Goal: Transaction & Acquisition: Purchase product/service

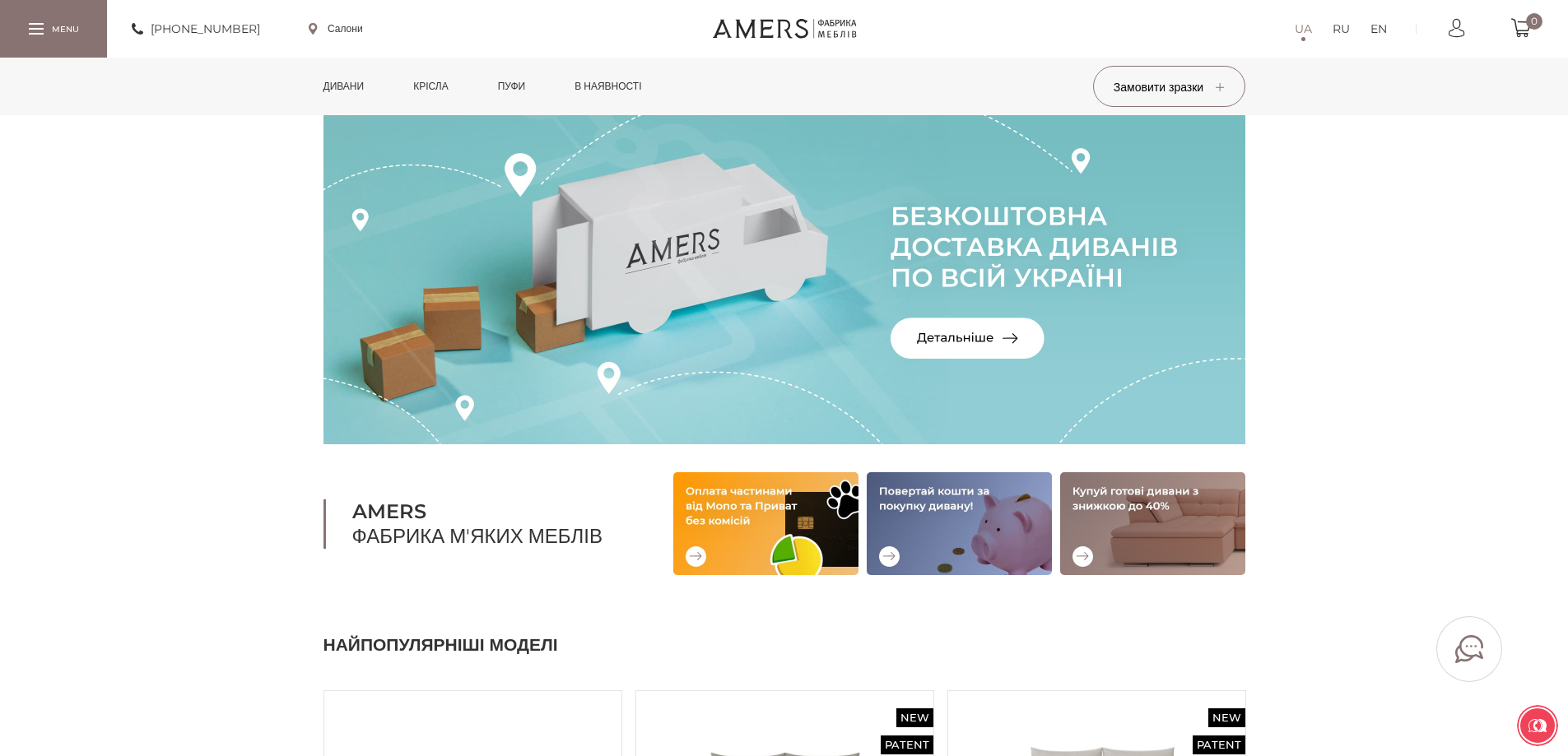
click at [364, 82] on link "Дивани" at bounding box center [344, 87] width 66 height 58
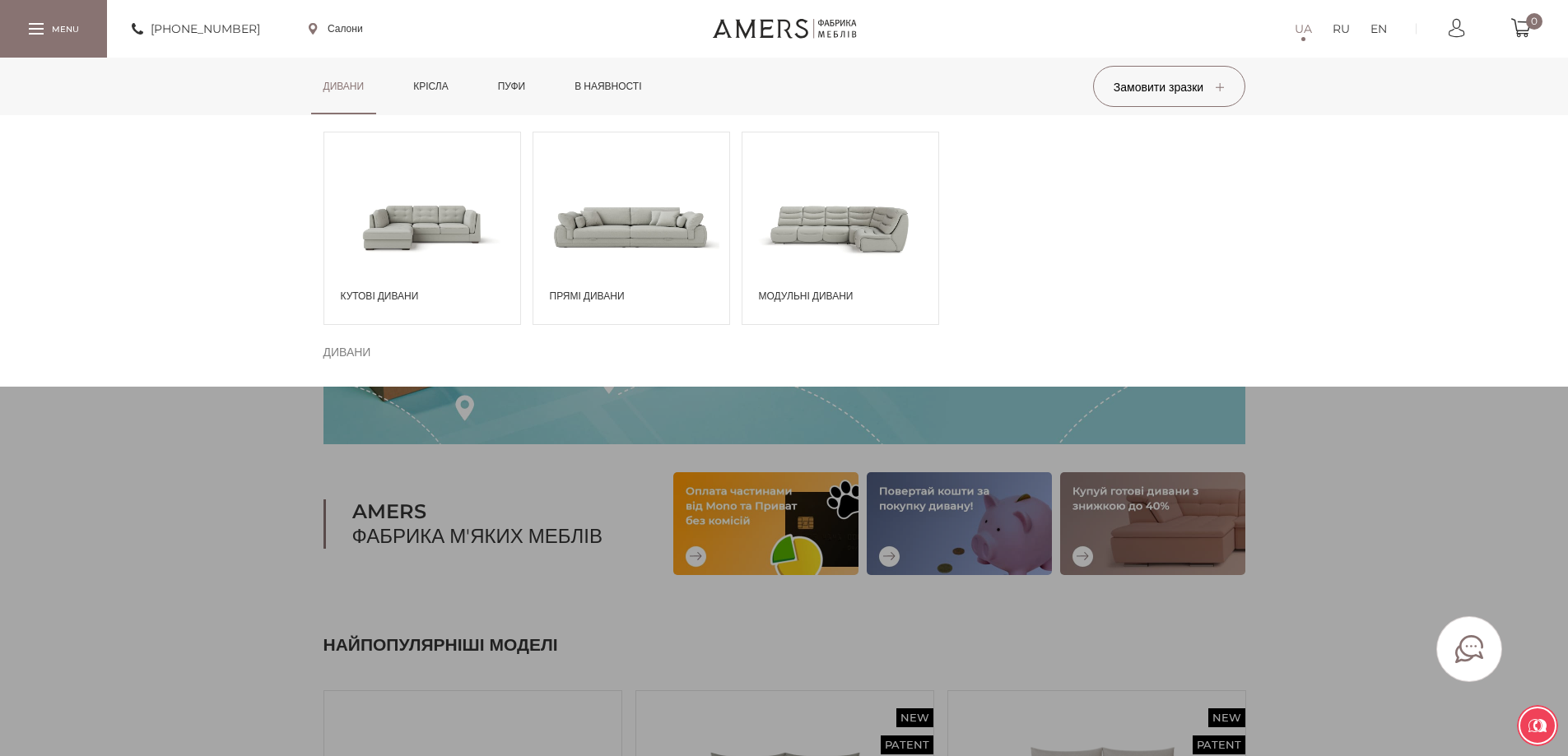
click at [401, 215] on span at bounding box center [422, 226] width 196 height 114
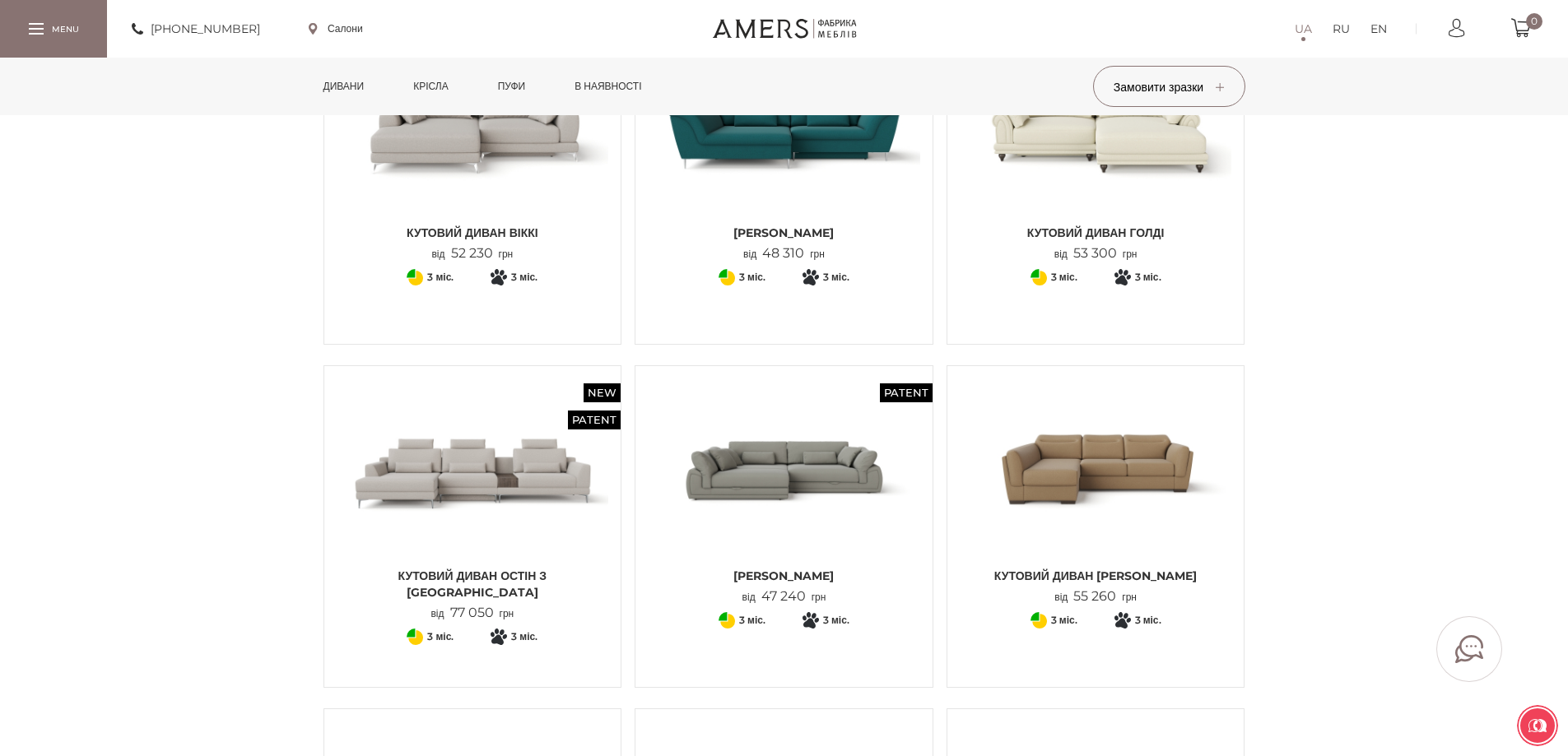
scroll to position [329, 0]
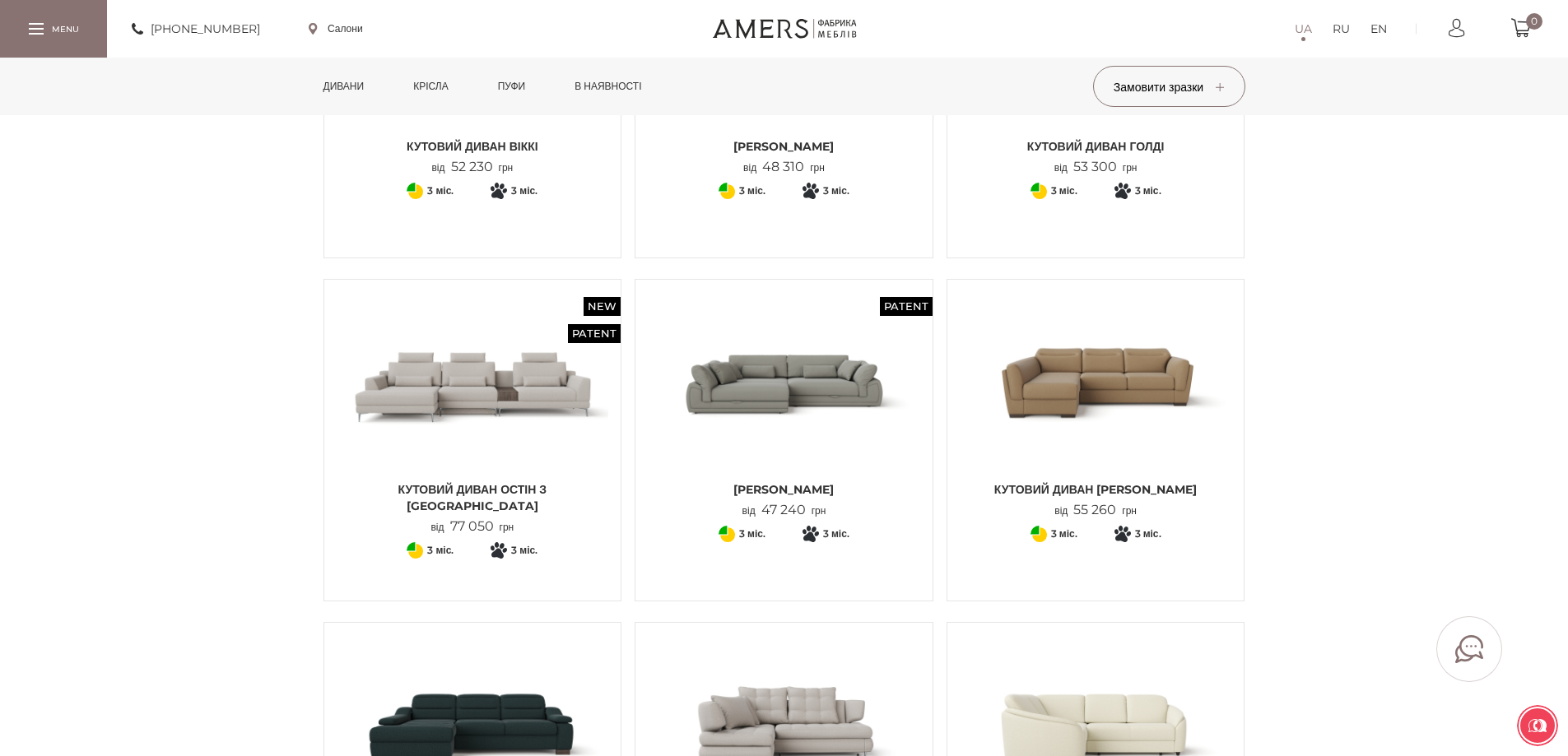
click at [547, 320] on img at bounding box center [473, 382] width 273 height 181
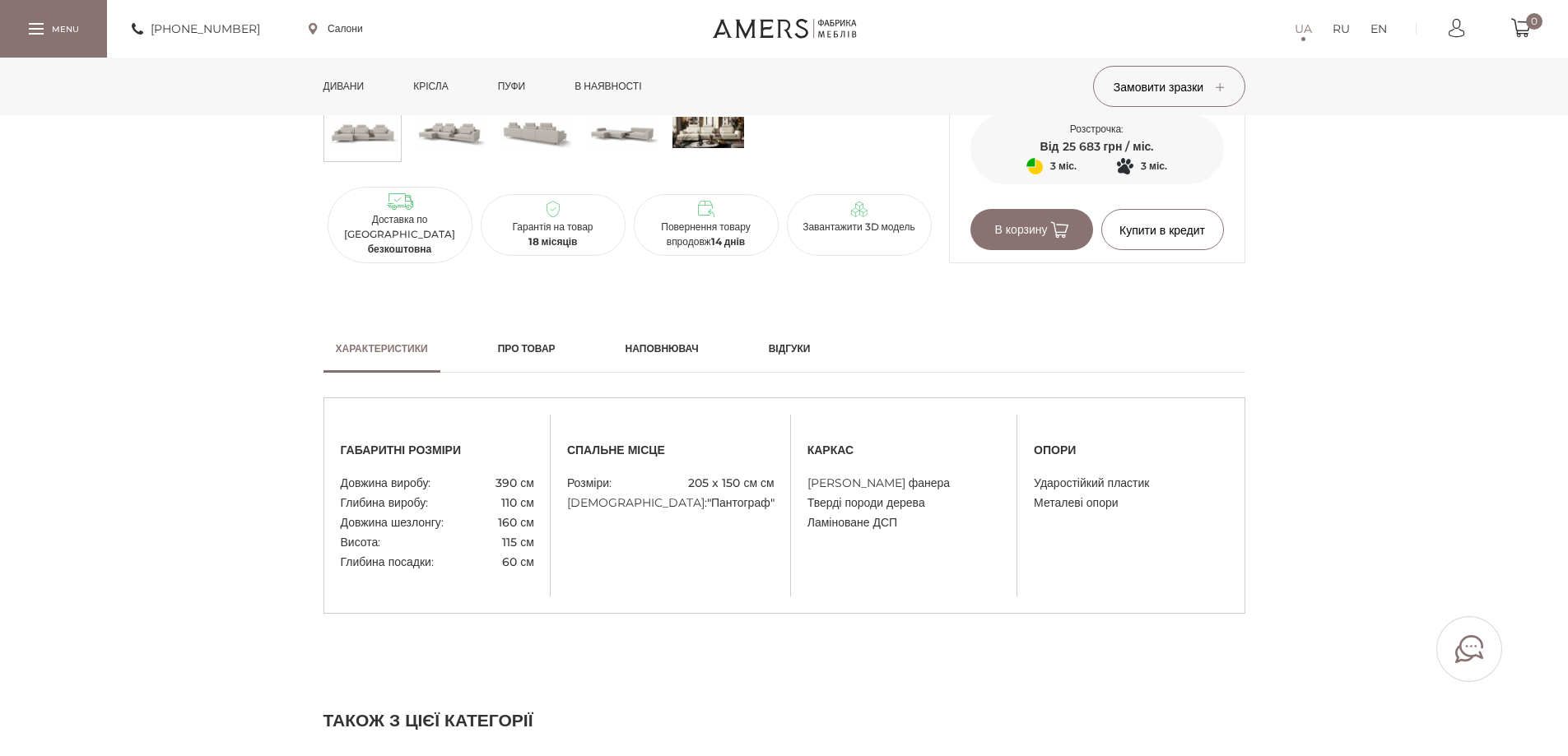
scroll to position [1316, 0]
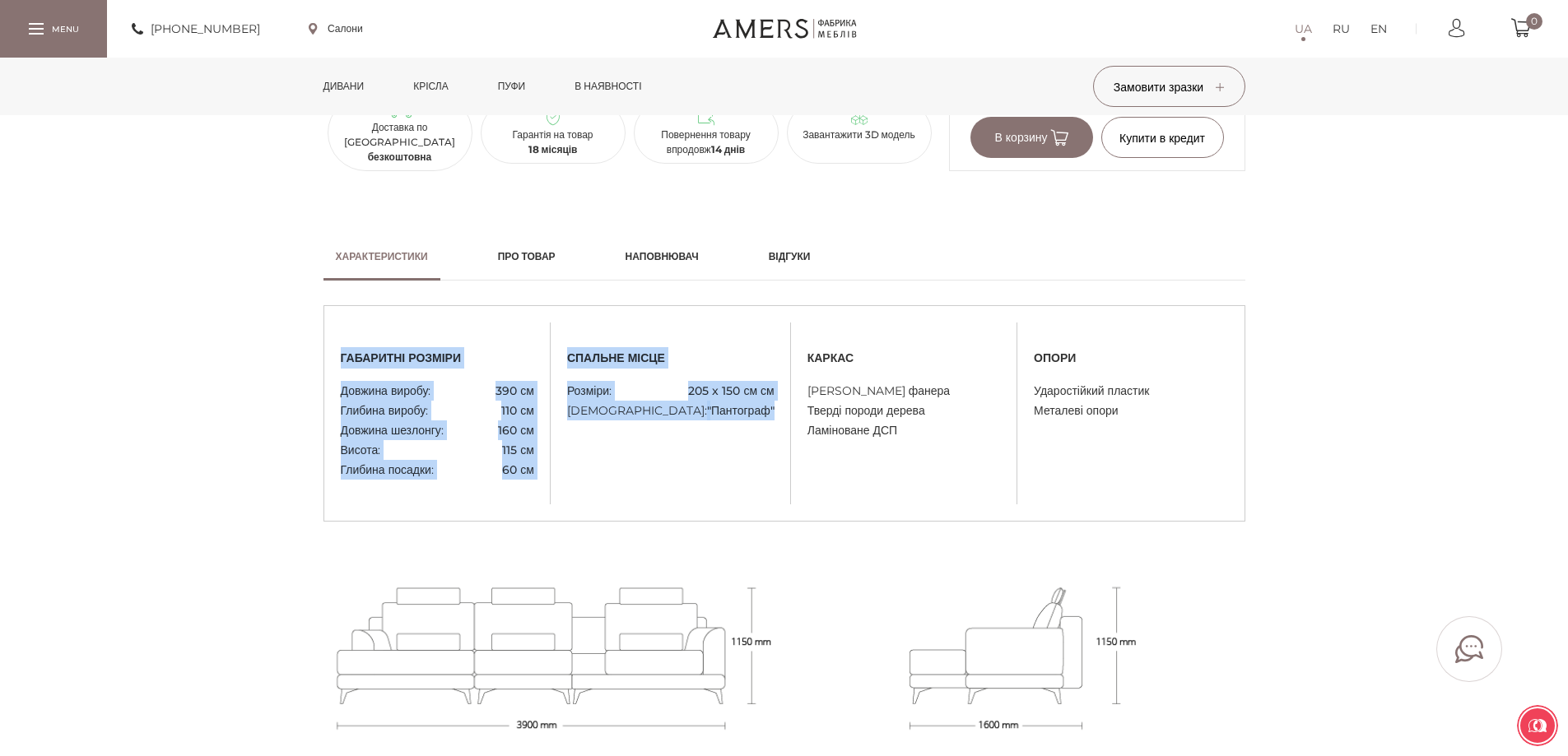
drag, startPoint x: 341, startPoint y: 330, endPoint x: 742, endPoint y: 423, distance: 411.6
click at [770, 454] on div "габаритні розміри Довжина виробу: 390 см Глибина виробу: 110 см Довжина шезлонг…" at bounding box center [784, 413] width 920 height 132
copy div "loremipsu dolorsi Ametcon adipis: 486 el Seddoei tempor: 307 in Utlabor etdolor…"
